Goal: Information Seeking & Learning: Learn about a topic

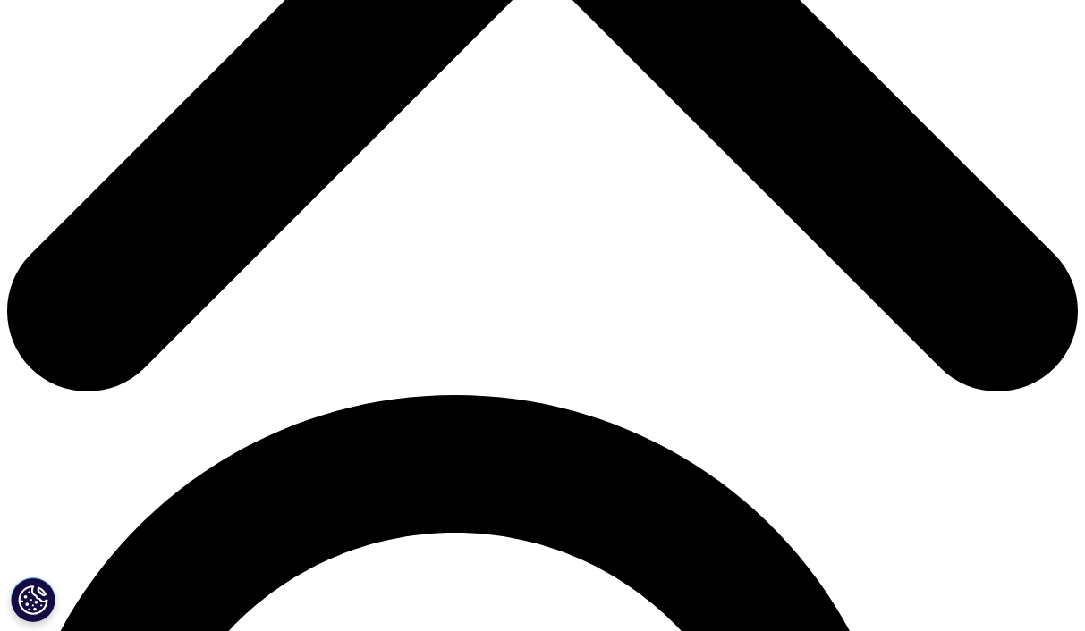
scroll to position [711, 0]
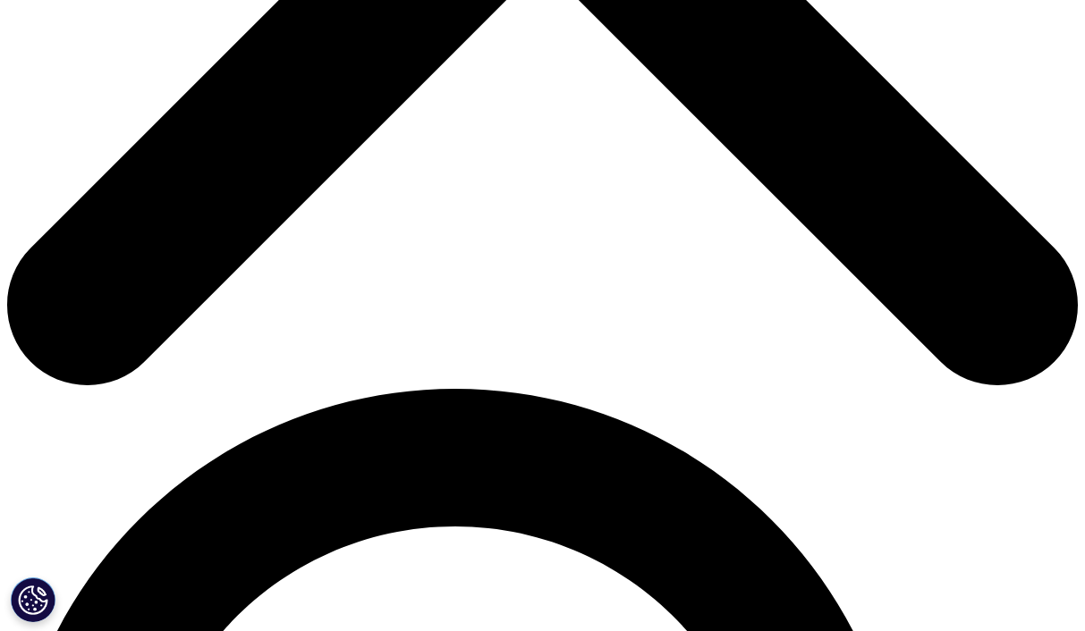
drag, startPoint x: 535, startPoint y: 432, endPoint x: 601, endPoint y: 458, distance: 71.1
copy p "The actual net sales to manufacturers? Less than half at $487 billion."
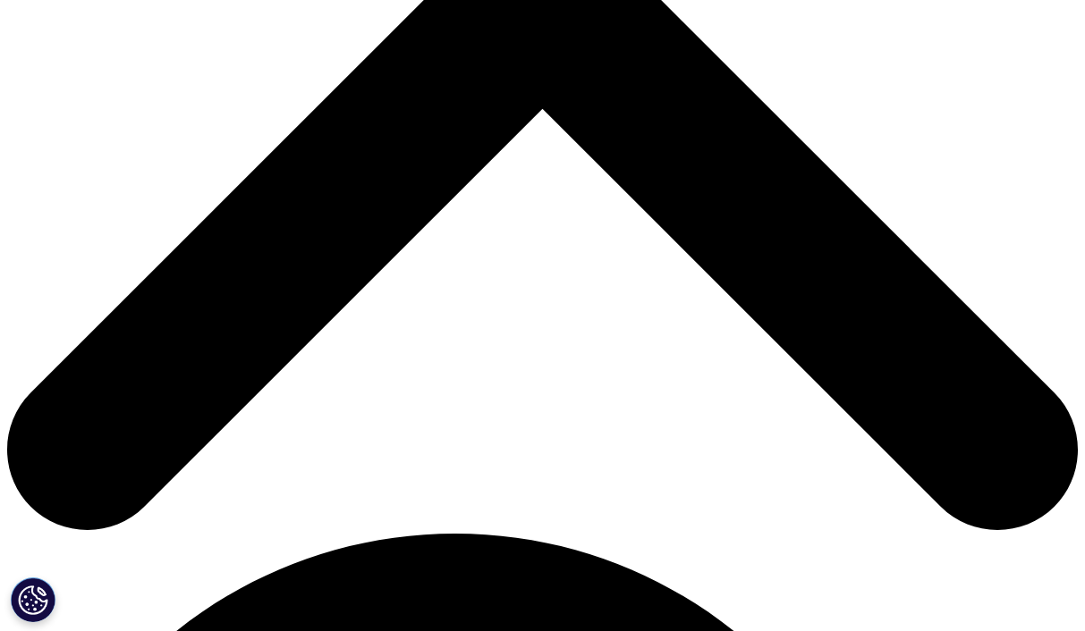
scroll to position [519, 0]
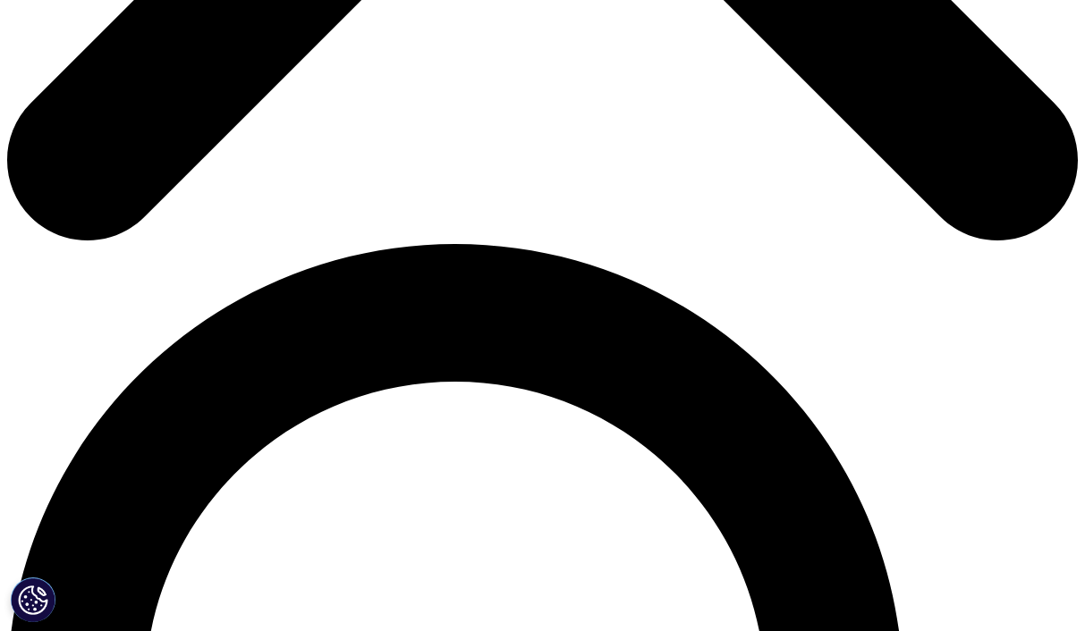
drag, startPoint x: 502, startPoint y: 484, endPoint x: 188, endPoint y: 251, distance: 390.7
copy div "To understand why policy conversations are so relevant right now, consider thes…"
